Goal: Check status

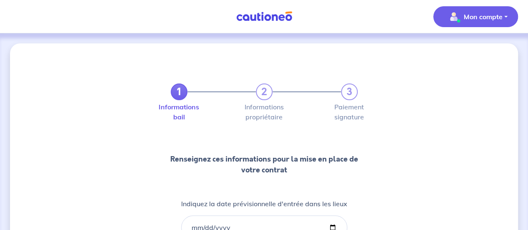
click at [488, 20] on p "Mon compte" at bounding box center [483, 17] width 39 height 10
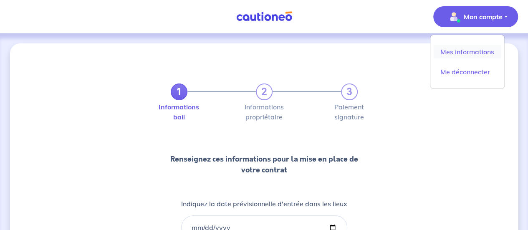
click at [467, 51] on link "Mes informations" at bounding box center [467, 51] width 67 height 13
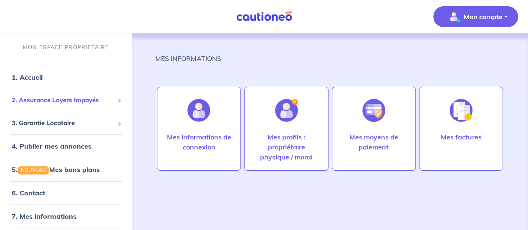
click at [67, 102] on span "2. Assurance Loyers Impayés" at bounding box center [63, 101] width 102 height 10
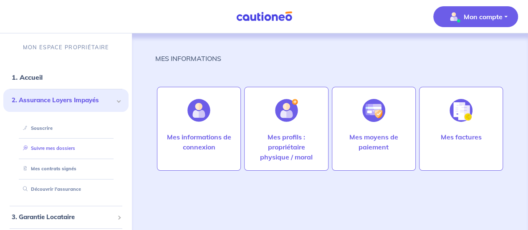
click at [51, 149] on link "Suivre mes dossiers" at bounding box center [48, 148] width 56 height 6
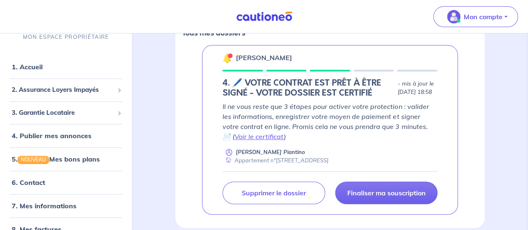
scroll to position [139, 0]
click at [284, 132] on link "Voir le certificat" at bounding box center [259, 136] width 49 height 8
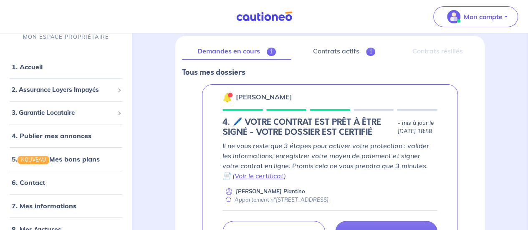
scroll to position [96, 0]
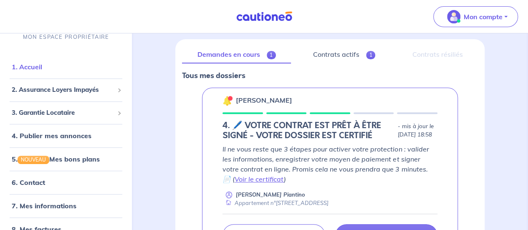
click at [31, 66] on link "1. Accueil" at bounding box center [27, 67] width 30 height 8
